Goal: Task Accomplishment & Management: Manage account settings

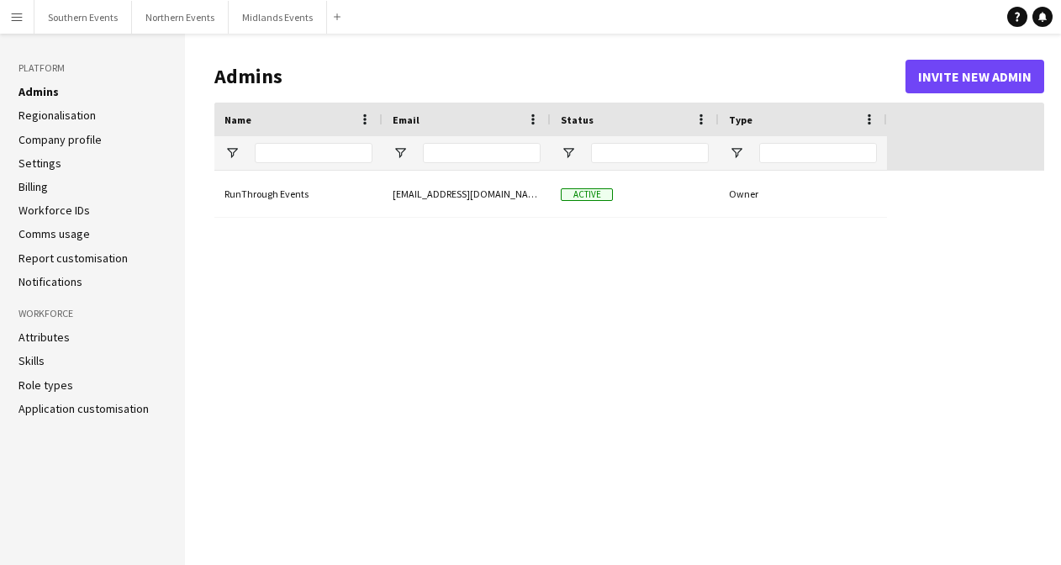
type input "**********"
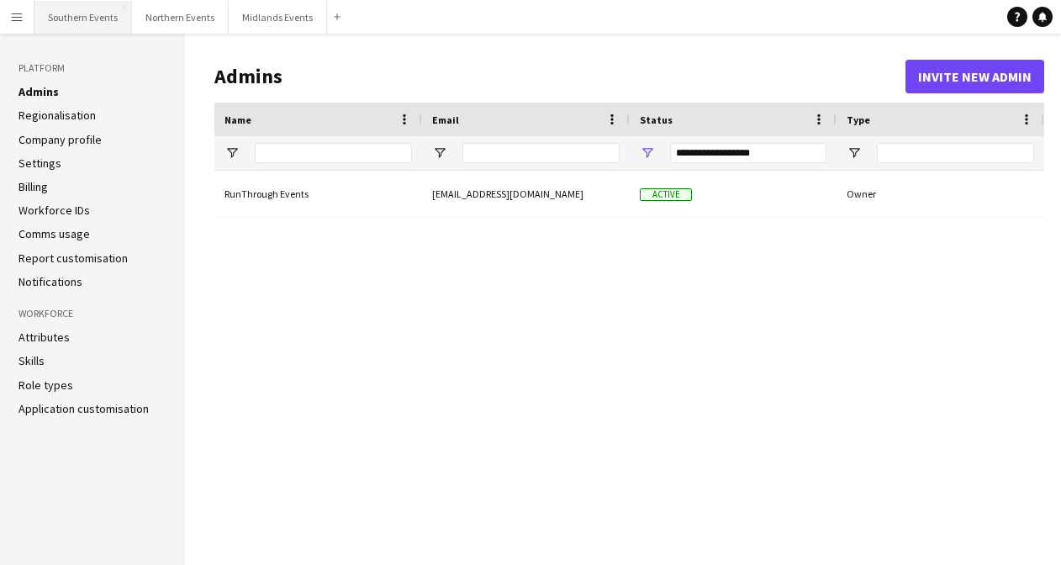
click at [103, 13] on button "Southern Events Close" at bounding box center [83, 17] width 98 height 33
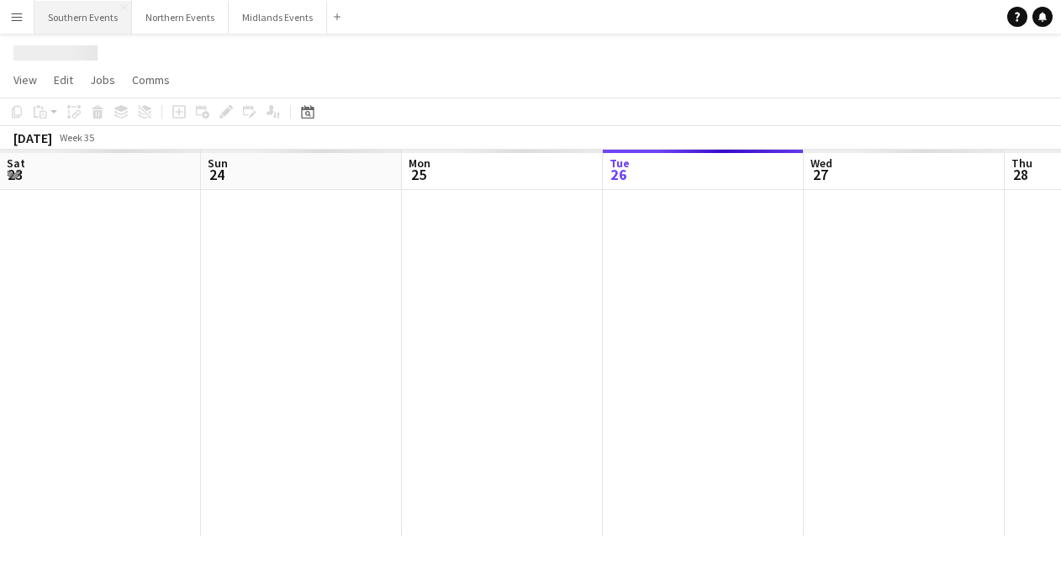
scroll to position [0, 402]
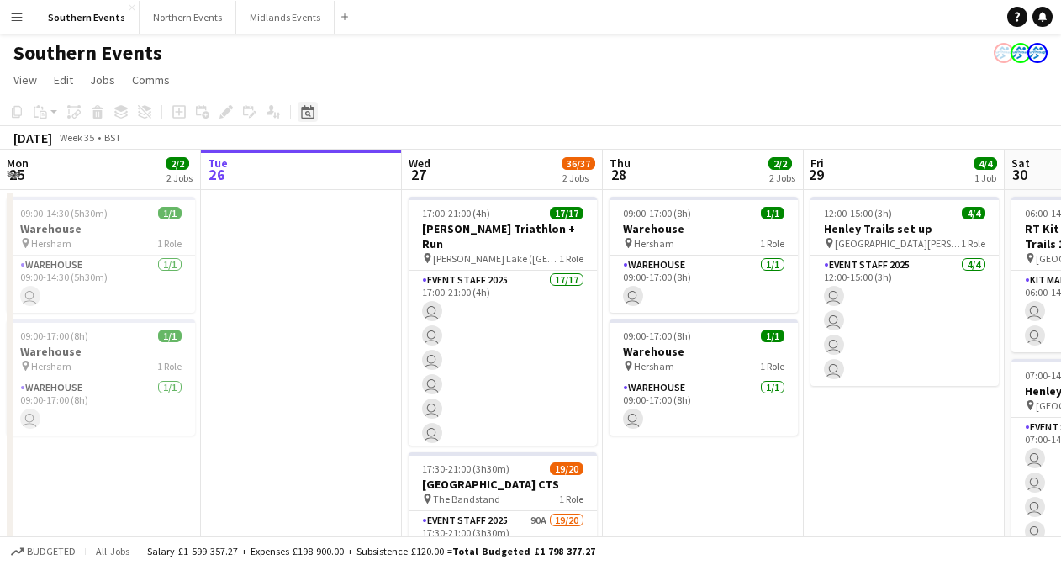
click at [312, 115] on icon "Date picker" at bounding box center [307, 111] width 13 height 13
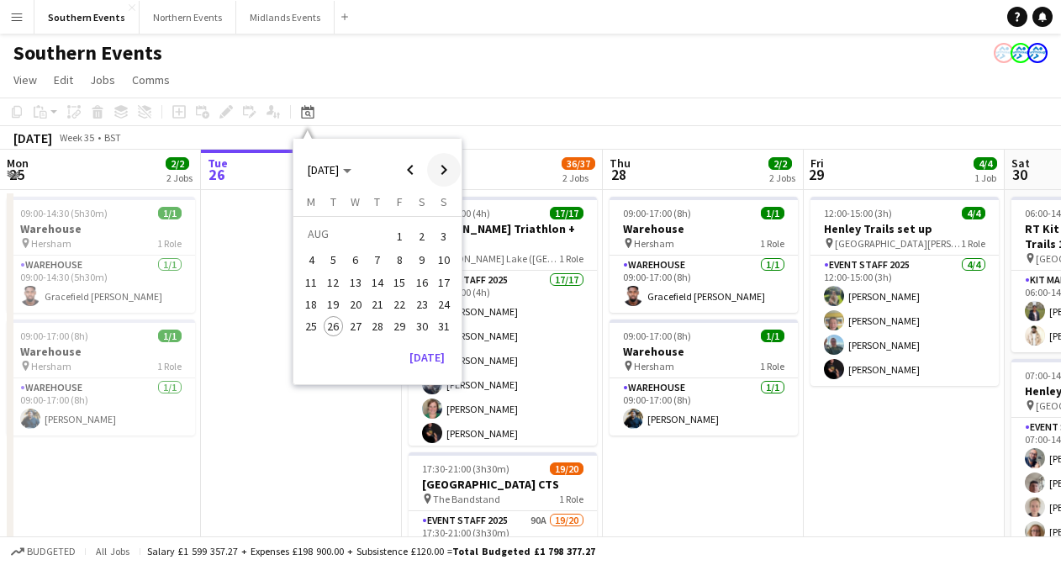
click at [446, 174] on span "Next month" at bounding box center [444, 170] width 34 height 34
click at [376, 298] on span "18" at bounding box center [377, 300] width 20 height 20
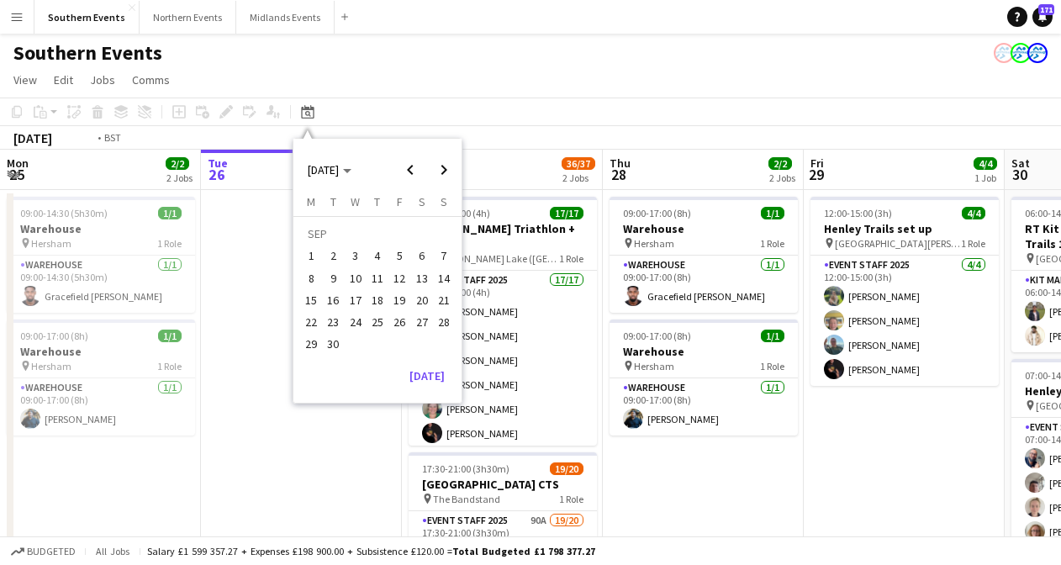
scroll to position [0, 579]
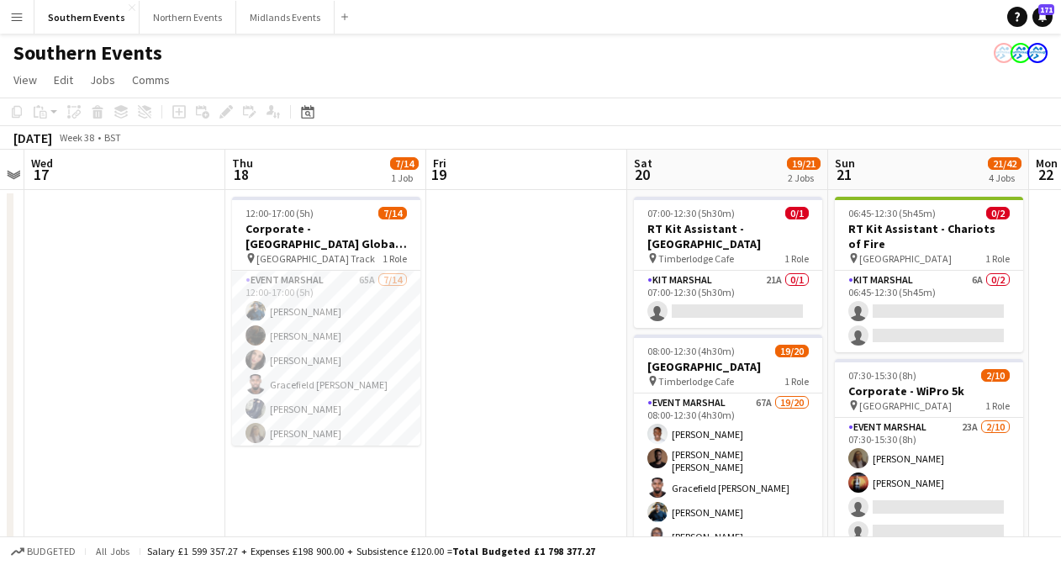
click at [376, 298] on app-card-role "Event Marshal 65A [DATE] 12:00-17:00 (5h) [PERSON_NAME] [PERSON_NAME] [PERSON_N…" at bounding box center [326, 458] width 188 height 374
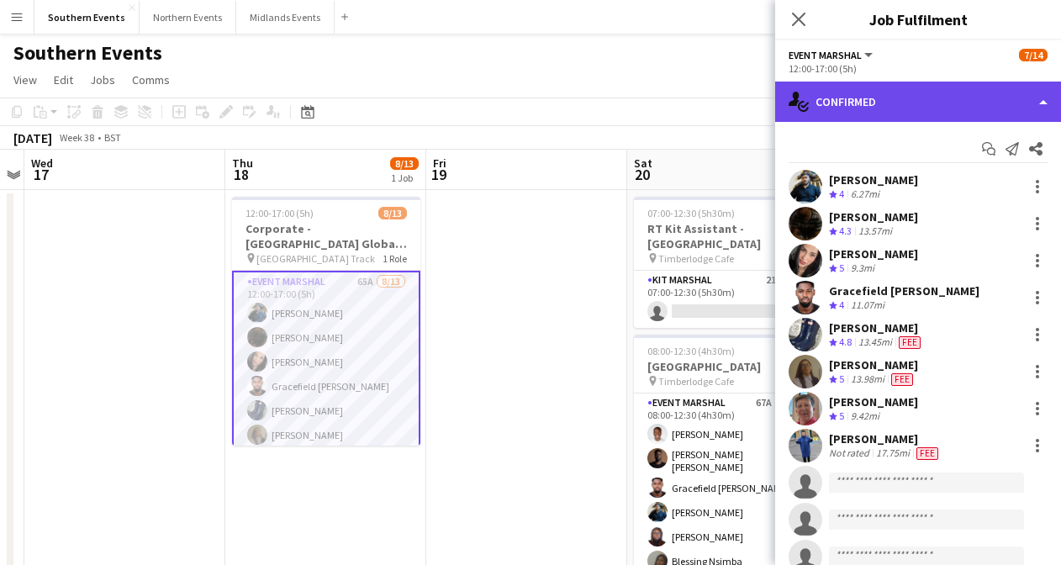
click at [868, 107] on div "single-neutral-actions-check-2 Confirmed" at bounding box center [918, 102] width 286 height 40
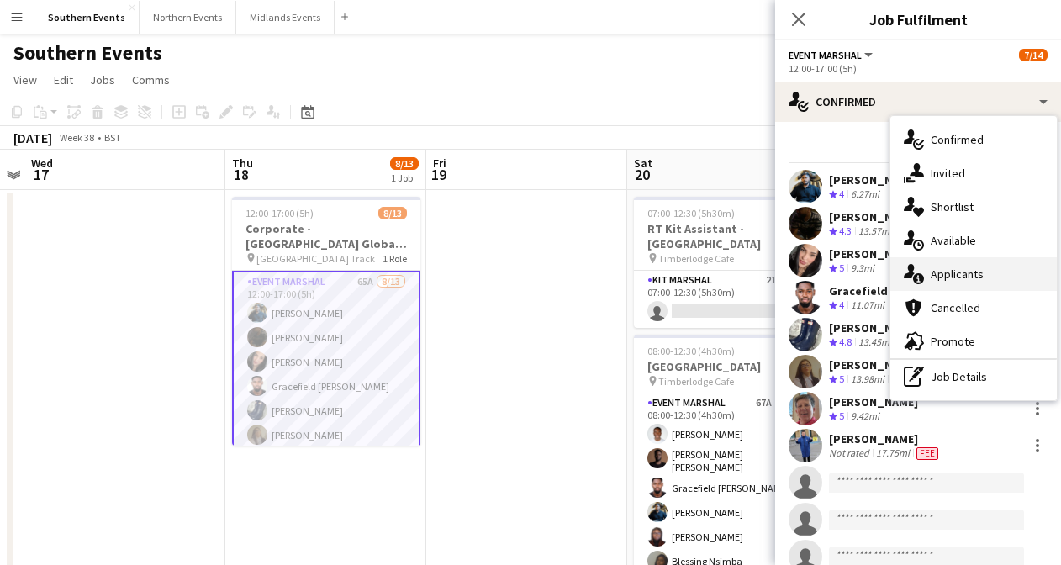
click at [945, 270] on div "single-neutral-actions-information Applicants" at bounding box center [973, 274] width 166 height 34
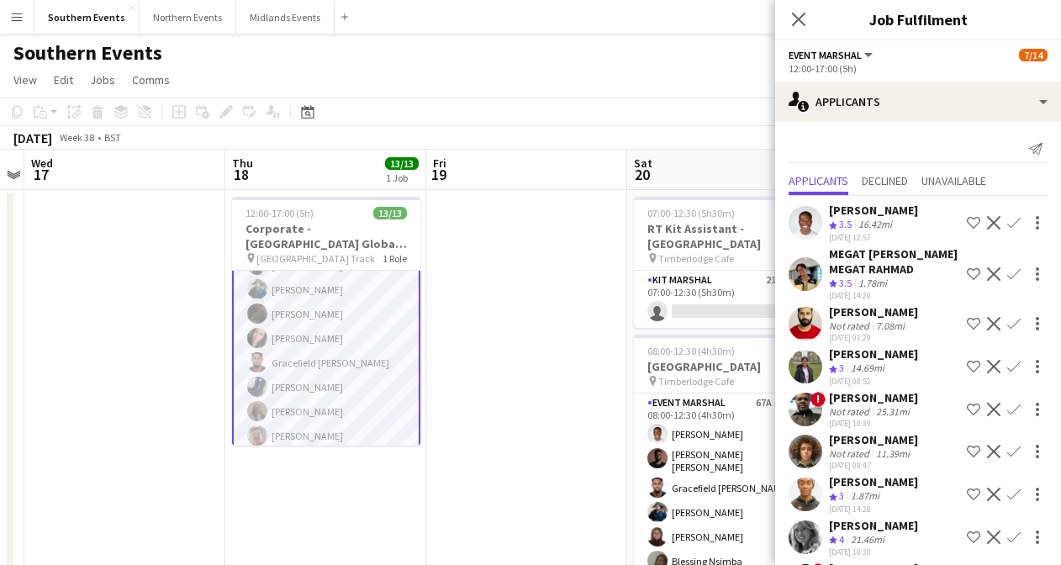
scroll to position [163, 0]
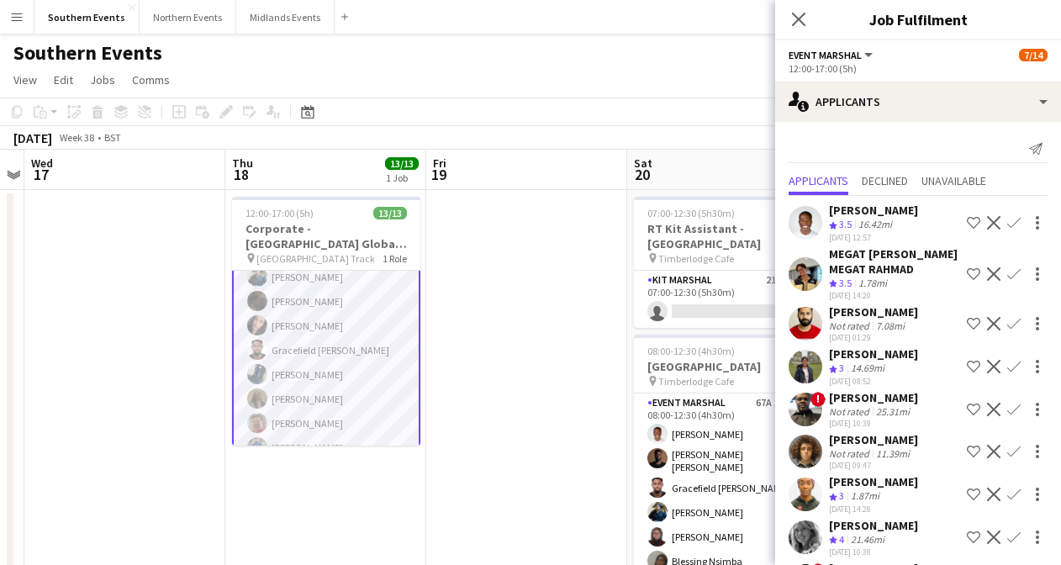
click at [258, 413] on app-user-avatar at bounding box center [257, 423] width 20 height 20
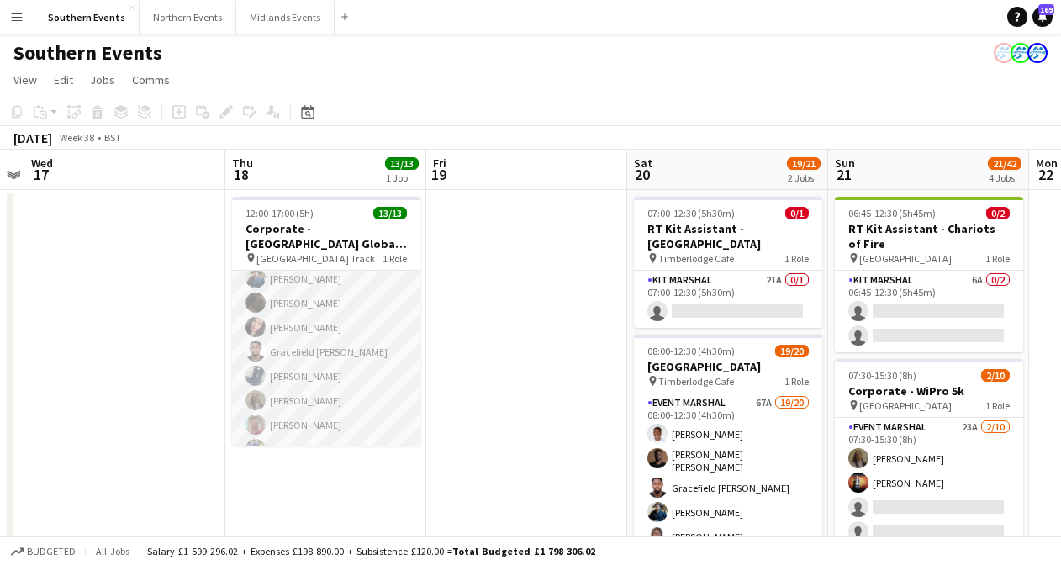
click at [258, 415] on app-user-avatar at bounding box center [256, 425] width 20 height 20
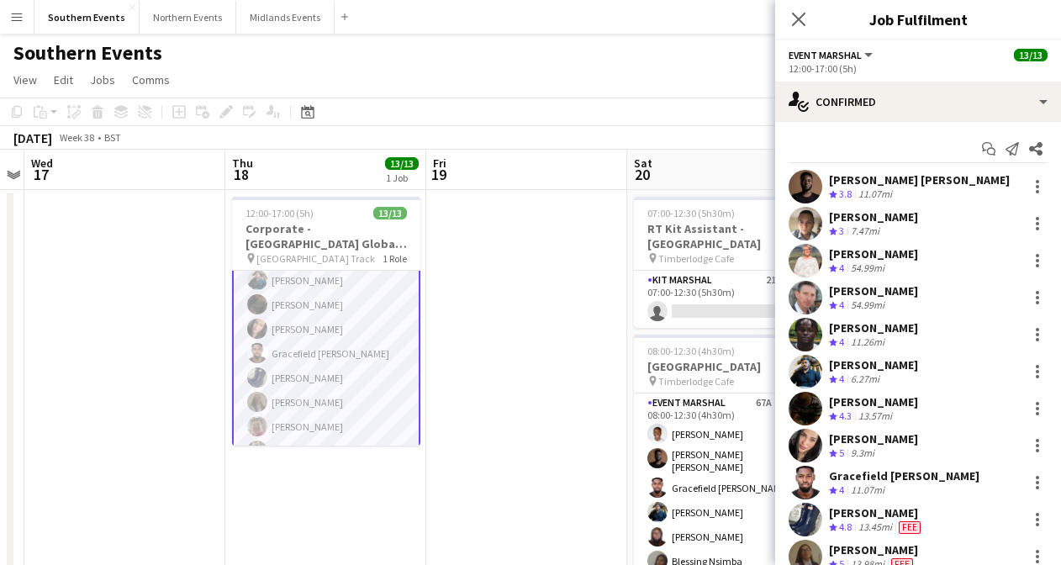
scroll to position [163, 0]
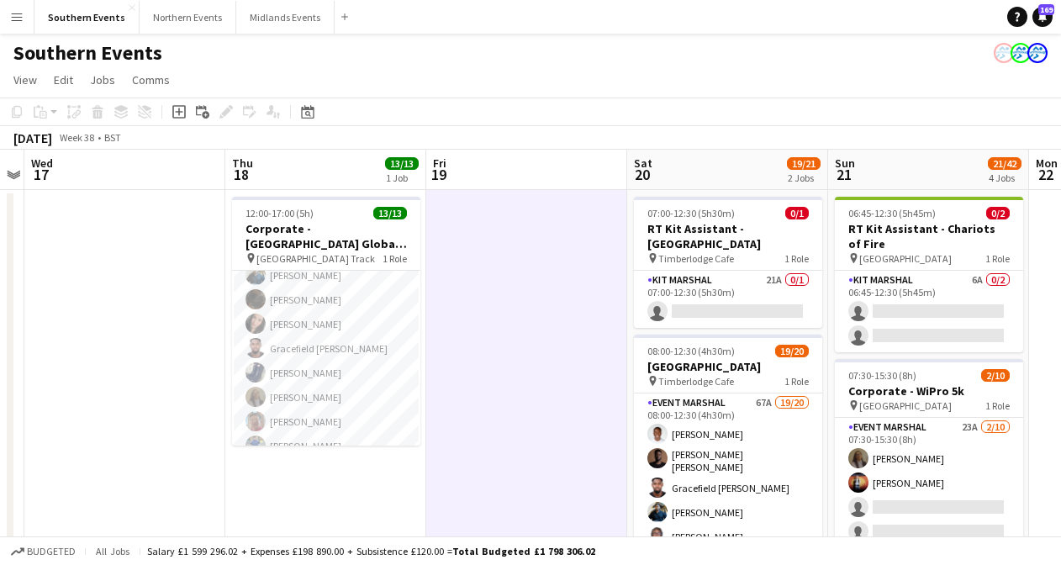
scroll to position [160, 0]
click at [350, 336] on app-card-role "Event Marshal 13/13 12:00-17:00 (5h) [PERSON_NAME] [PERSON_NAME] [PERSON_NAME] …" at bounding box center [326, 288] width 188 height 355
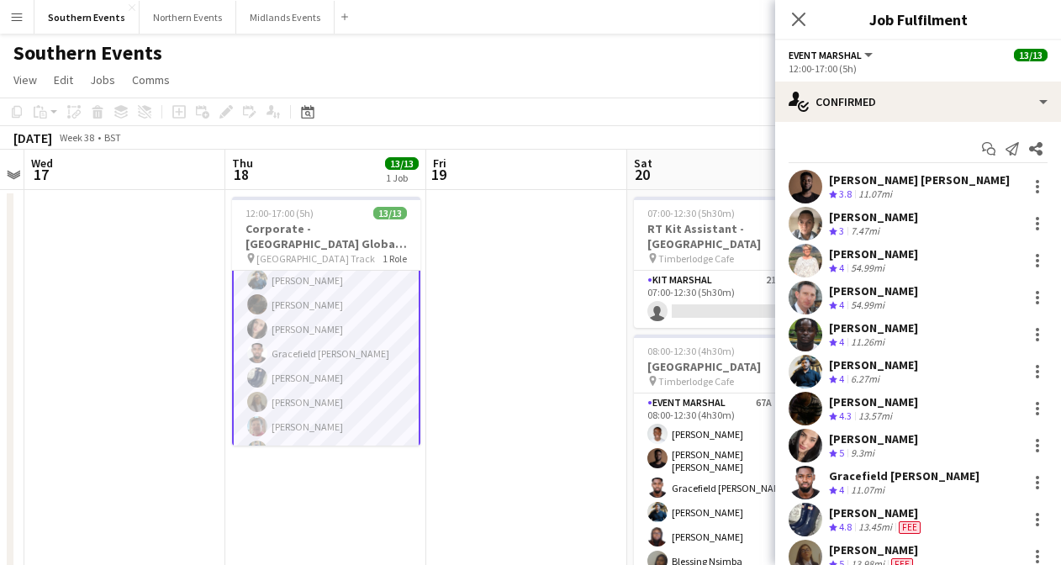
scroll to position [161, 0]
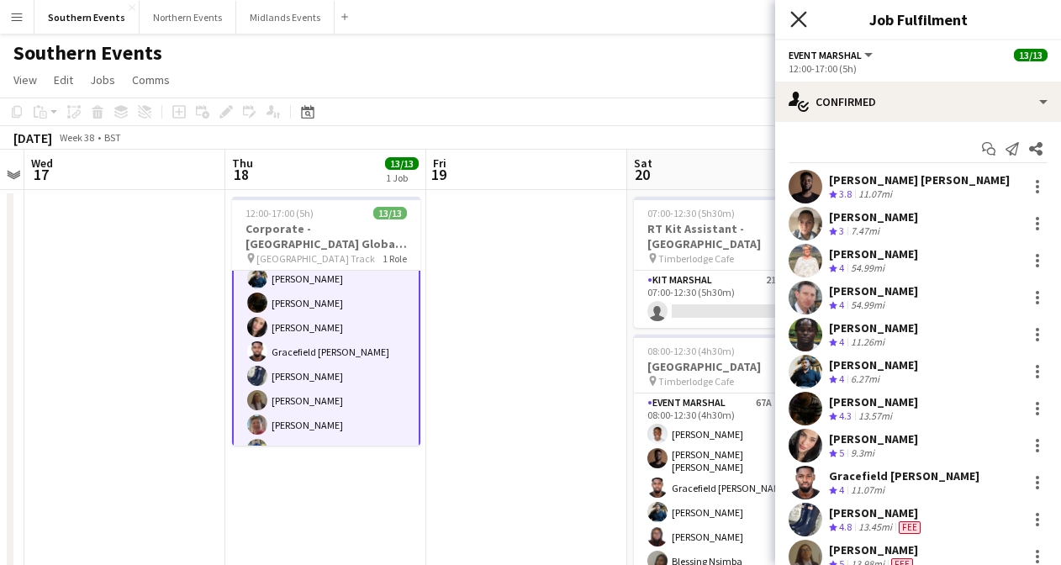
click at [791, 20] on icon "Close pop-in" at bounding box center [798, 19] width 16 height 16
